Goal: Transaction & Acquisition: Purchase product/service

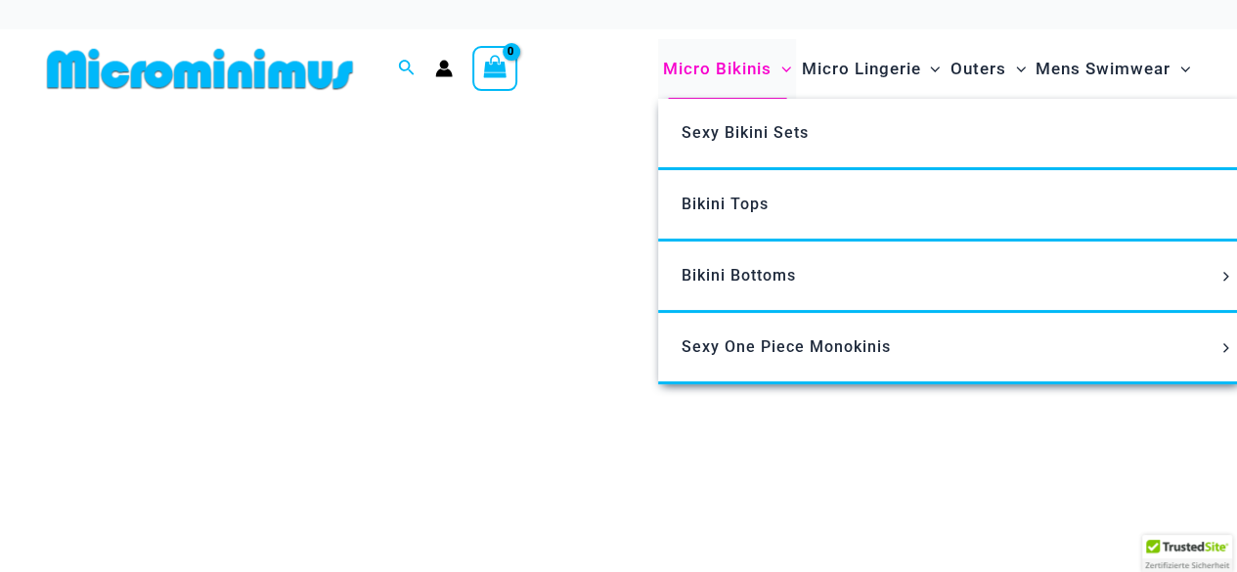
click at [683, 64] on span "Micro Bikinis" at bounding box center [717, 69] width 109 height 50
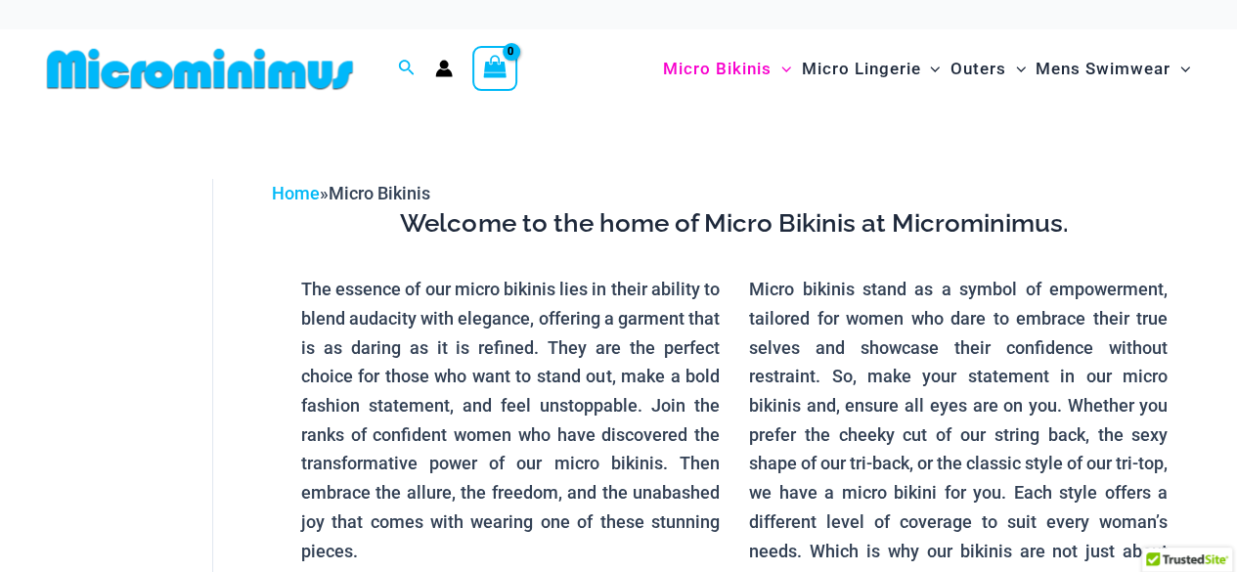
click at [128, 65] on img at bounding box center [200, 69] width 322 height 44
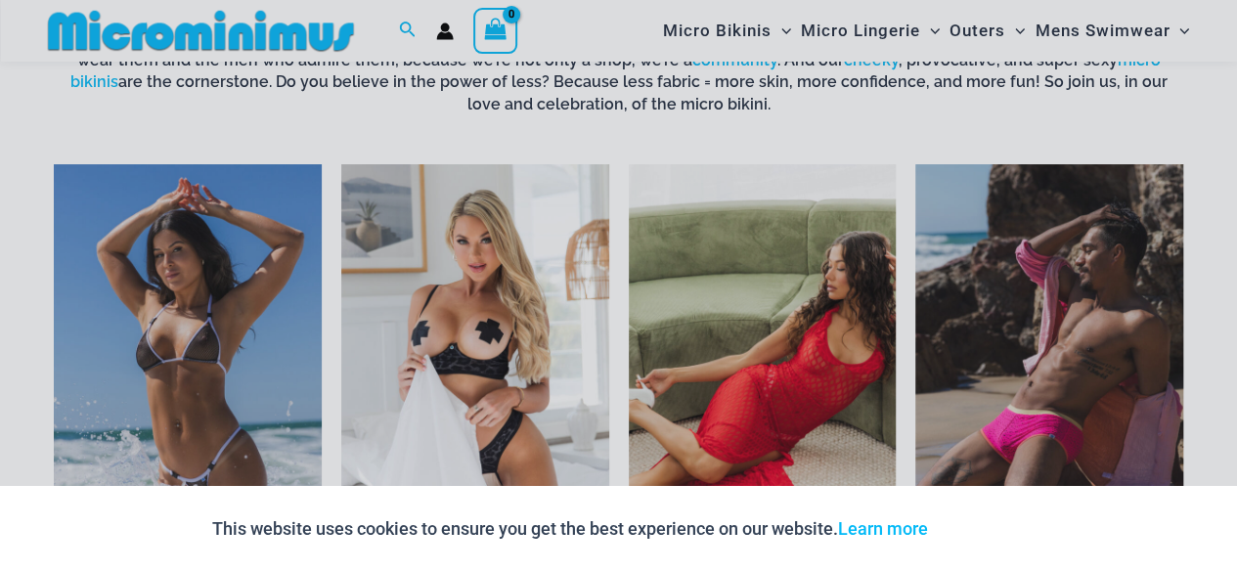
scroll to position [1314, 0]
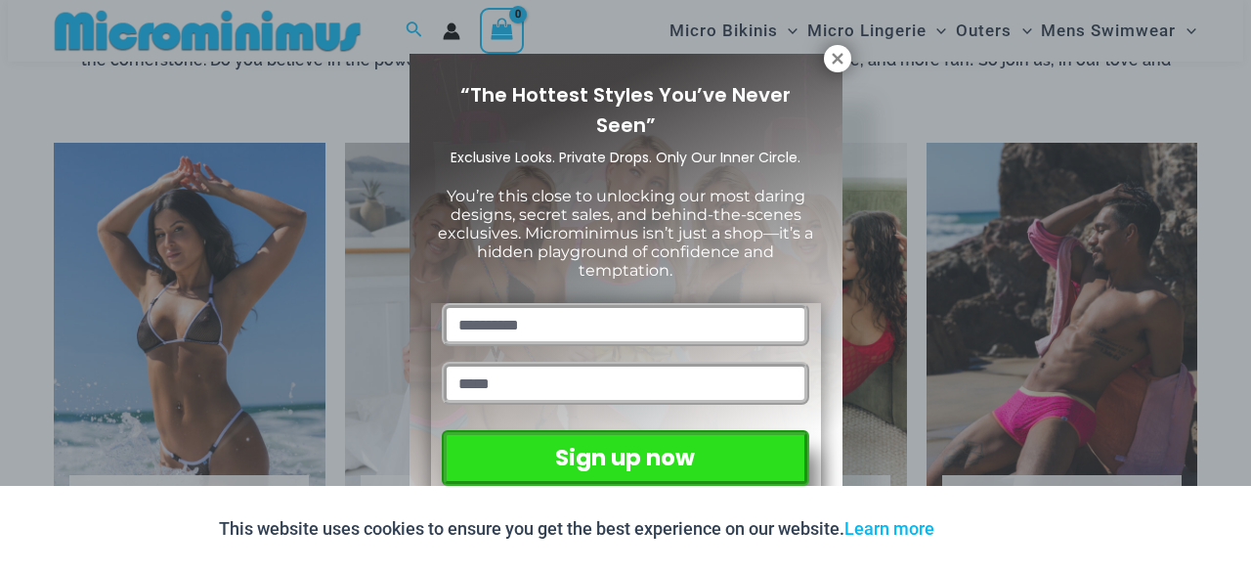
drag, startPoint x: 1240, startPoint y: 32, endPoint x: 1208, endPoint y: 120, distance: 93.4
click at [833, 61] on icon at bounding box center [837, 58] width 11 height 11
